Goal: Complete application form

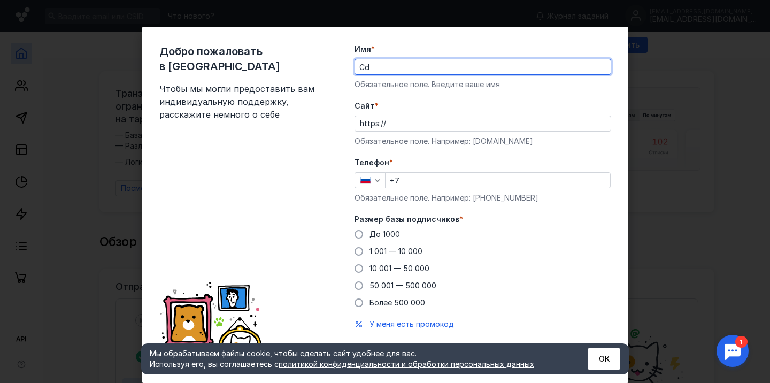
type input "C"
type input "[PERSON_NAME]"
click at [336, 113] on div "Добро пожаловать в Sendsay Чтобы мы могли предоставить вам индивидуальную подде…" at bounding box center [248, 205] width 178 height 322
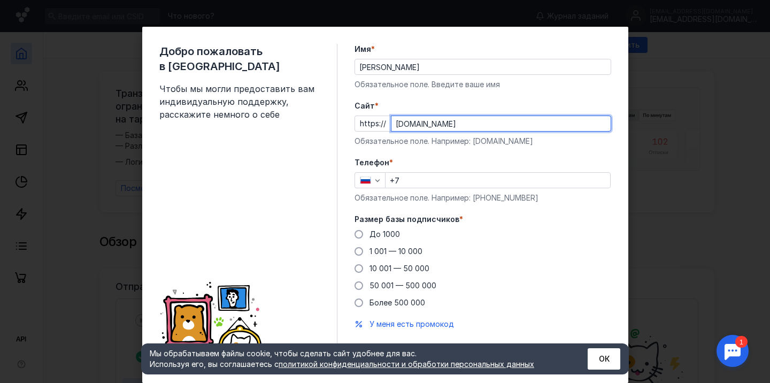
type input "[DOMAIN_NAME]"
click at [409, 181] on input "+7" at bounding box center [498, 180] width 225 height 15
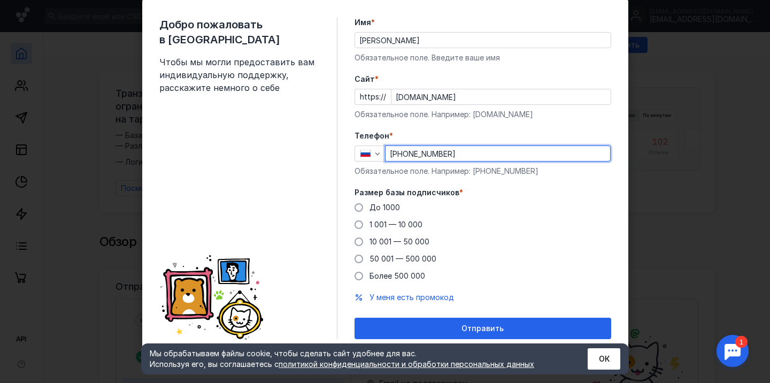
scroll to position [27, 0]
type input "[PHONE_NUMBER]"
click at [391, 230] on div "До [DATE] 1 001 — 10 000 10 001 — 50 000 50 001 — 500 000 Более 500 000" at bounding box center [483, 241] width 257 height 79
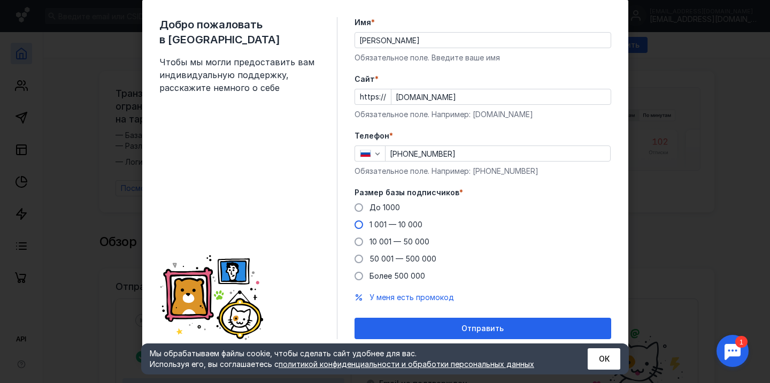
click at [391, 227] on span "1 001 — 10 000" at bounding box center [396, 224] width 53 height 9
click at [0, 0] on input "1 001 — 10 000" at bounding box center [0, 0] width 0 height 0
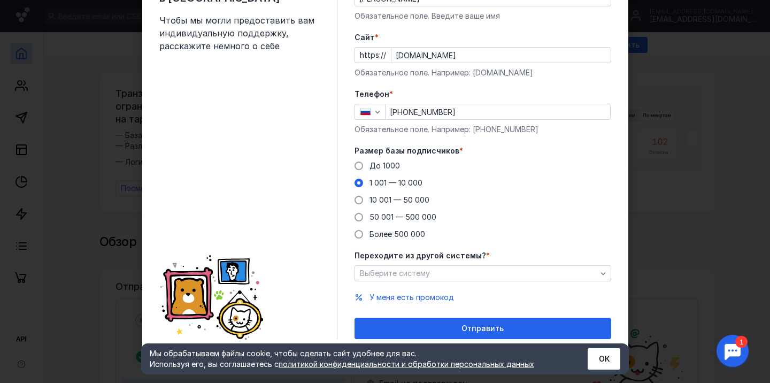
scroll to position [68, 0]
click at [418, 280] on div "Выберите систему" at bounding box center [483, 273] width 257 height 16
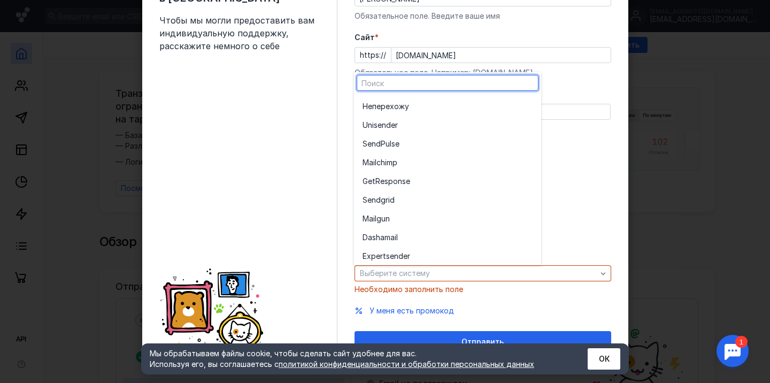
click at [575, 225] on div "До [DATE] 1 001 — 10 000 10 001 — 50 000 50 001 — 500 000 Более 500 000" at bounding box center [483, 199] width 257 height 79
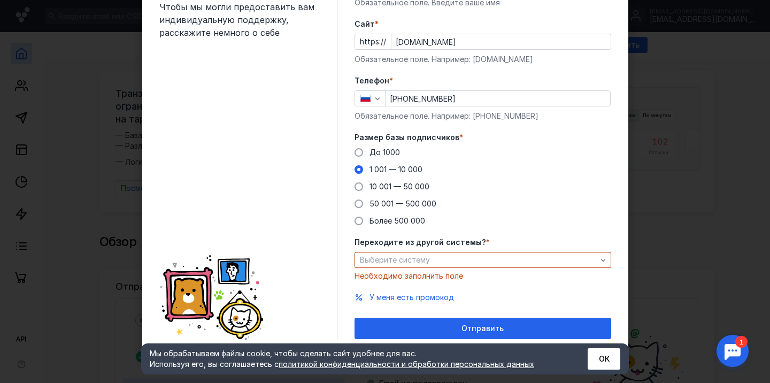
scroll to position [82, 0]
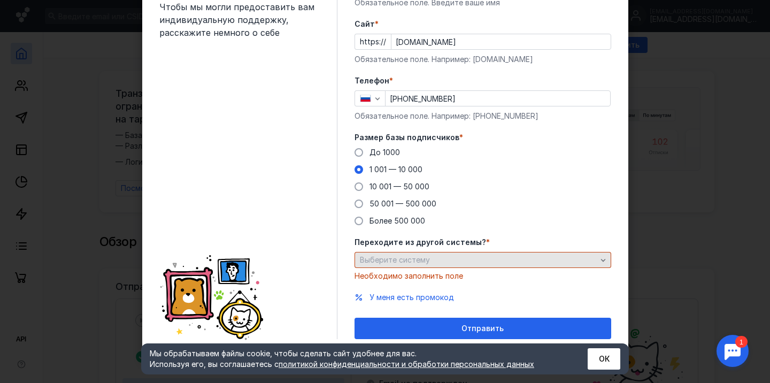
click at [554, 255] on div "Выберите систему" at bounding box center [483, 260] width 257 height 16
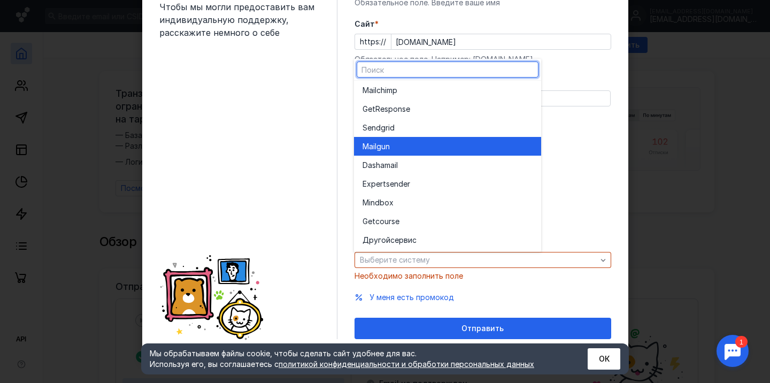
scroll to position [59, 0]
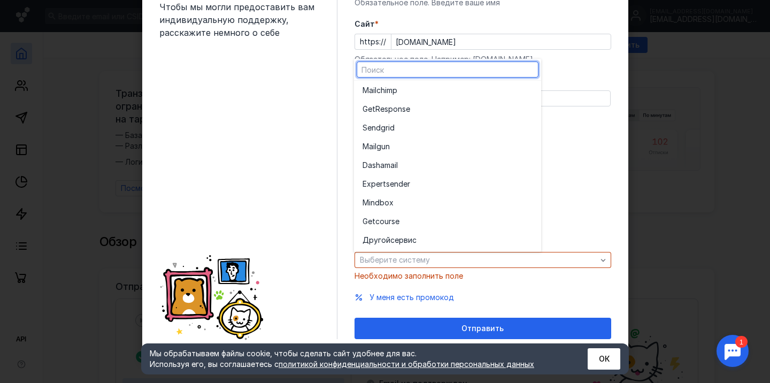
click at [573, 182] on div "До [DATE] 1 001 — 10 000 10 001 — 50 000 50 001 — 500 000 Более 500 000" at bounding box center [483, 186] width 257 height 79
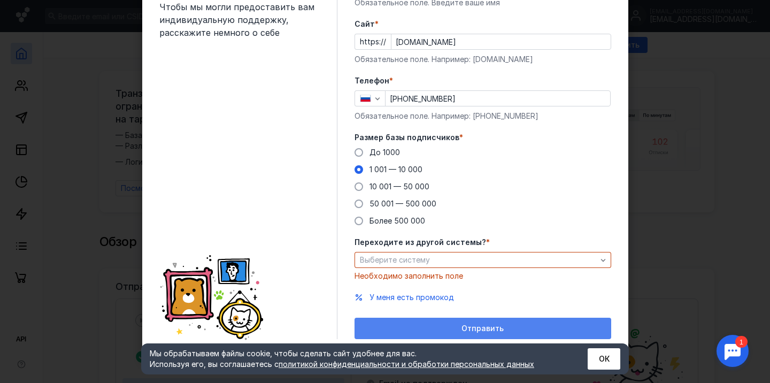
click at [494, 328] on span "Отправить" at bounding box center [483, 328] width 42 height 9
click at [491, 327] on span "Отправить" at bounding box center [483, 328] width 42 height 9
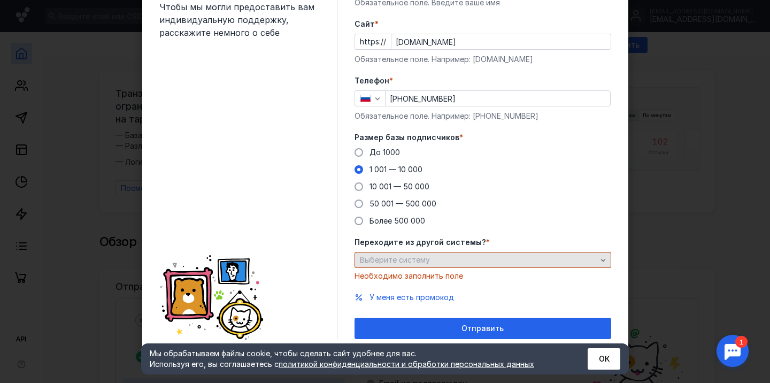
click at [476, 260] on div "Выберите систему" at bounding box center [478, 260] width 242 height 9
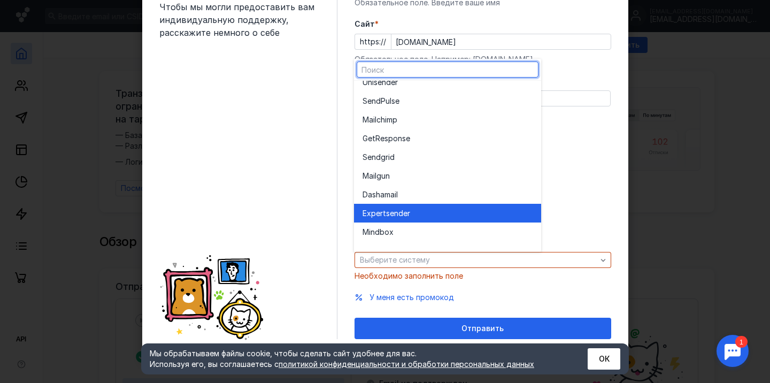
scroll to position [0, 0]
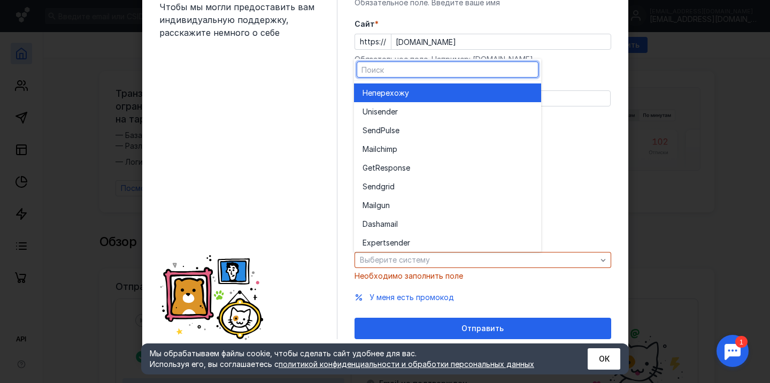
click at [455, 90] on div "Не перехожу" at bounding box center [448, 93] width 170 height 11
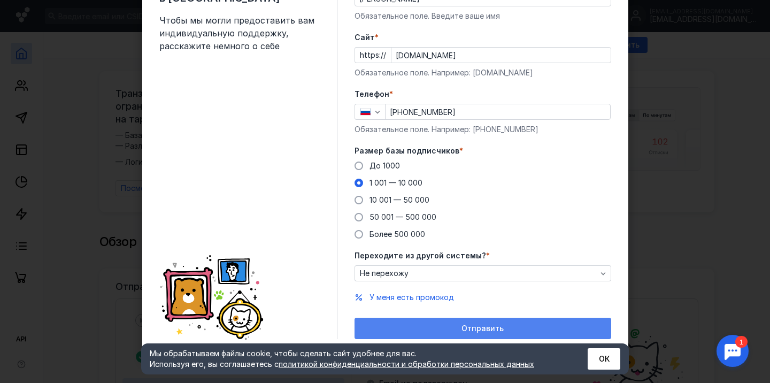
click at [469, 333] on div "Отправить" at bounding box center [483, 328] width 257 height 21
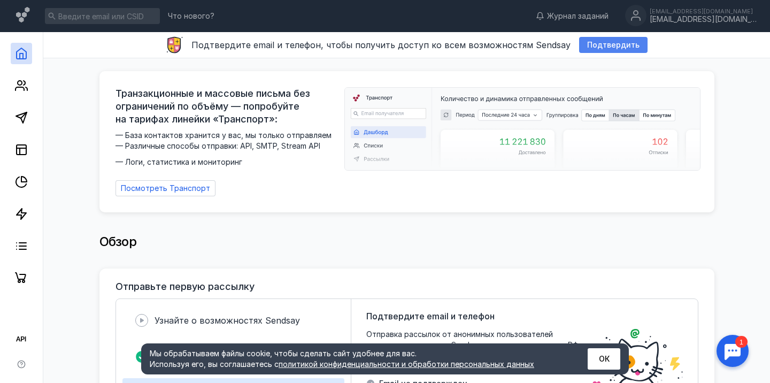
click at [605, 51] on div "Подтвердить" at bounding box center [613, 45] width 68 height 16
